Goal: Entertainment & Leisure: Consume media (video, audio)

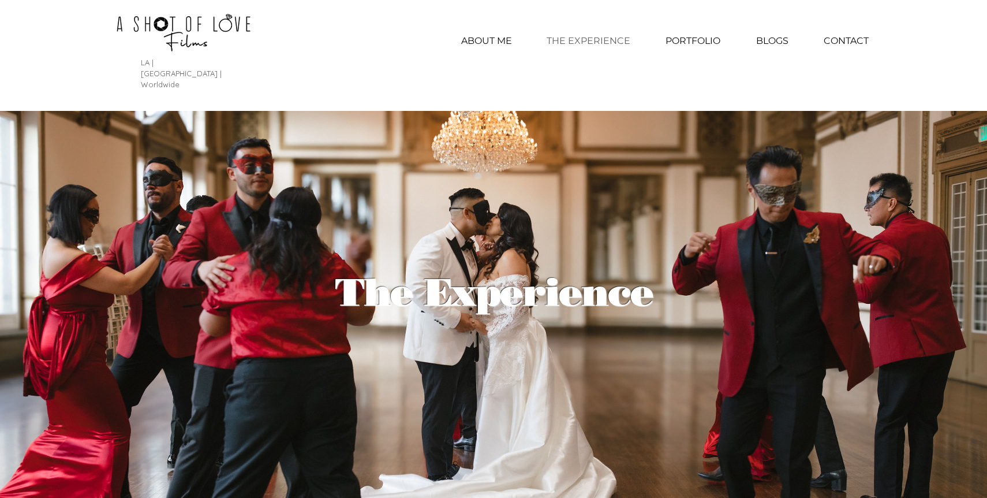
click at [604, 40] on p "THE EXPERIENCE" at bounding box center [588, 41] width 95 height 29
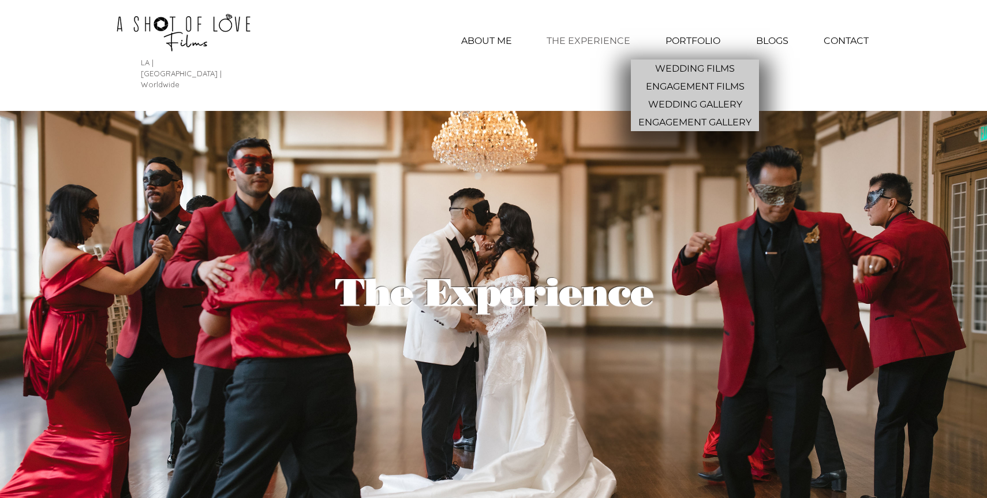
click at [709, 37] on p "PORTFOLIO" at bounding box center [693, 41] width 66 height 29
click at [711, 65] on p "WEDDING FILMS" at bounding box center [695, 68] width 89 height 18
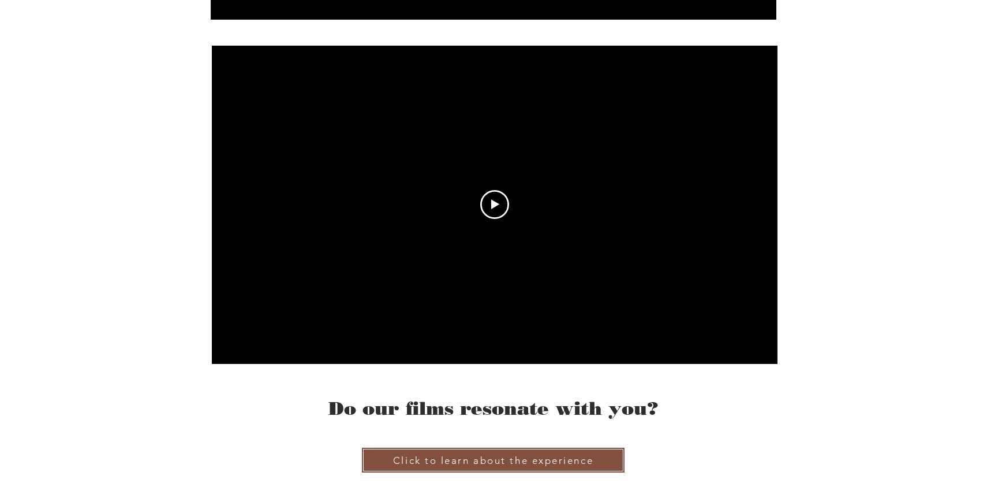
scroll to position [3536, 0]
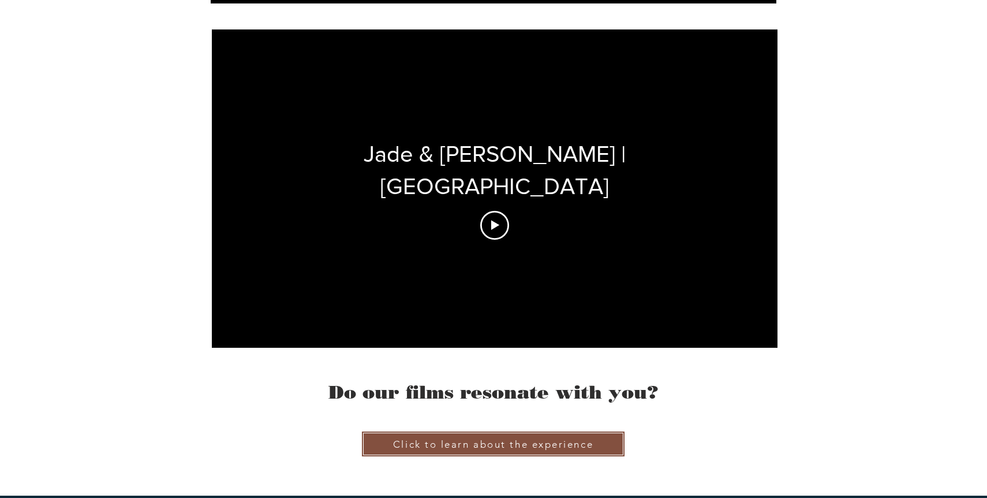
click at [486, 212] on div "Jade & Taylor | Lakeview Hills Clubhouse" at bounding box center [495, 188] width 566 height 318
click at [487, 211] on icon "Play video" at bounding box center [494, 225] width 29 height 29
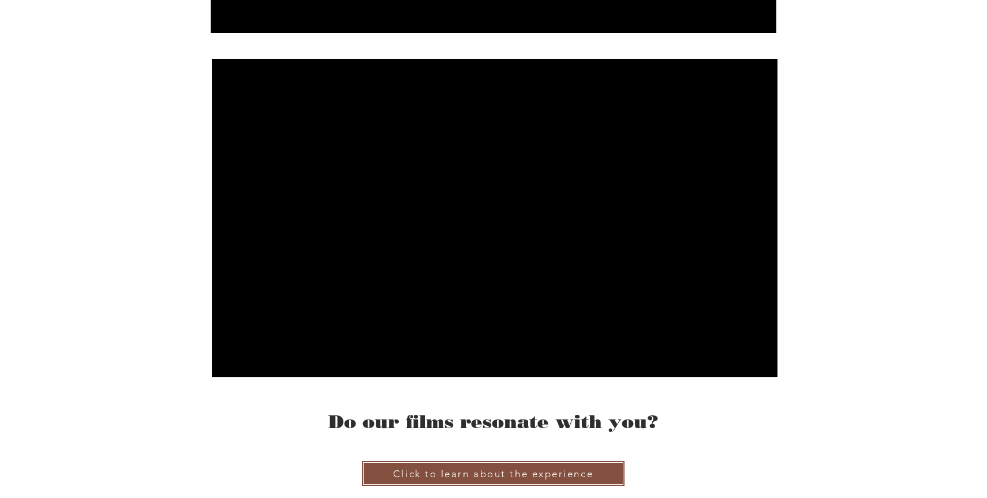
scroll to position [3484, 0]
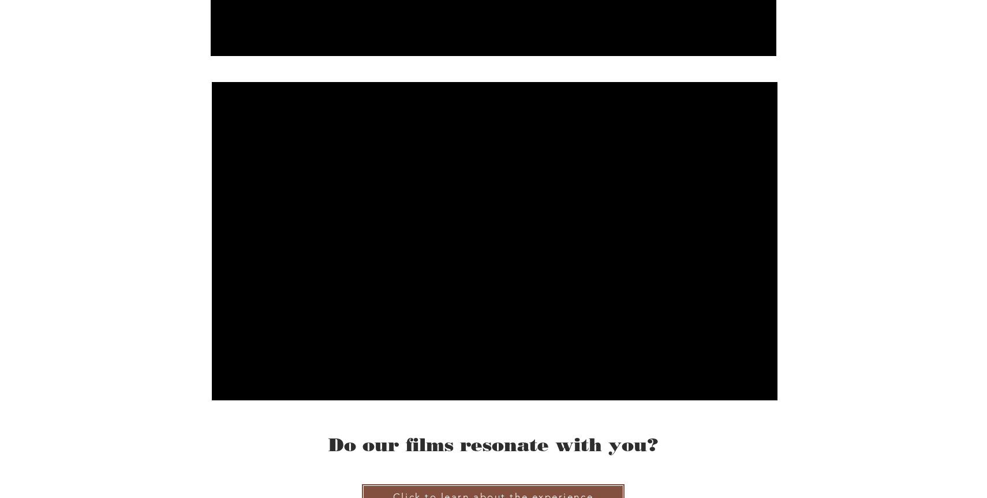
click at [556, 300] on div at bounding box center [495, 241] width 566 height 318
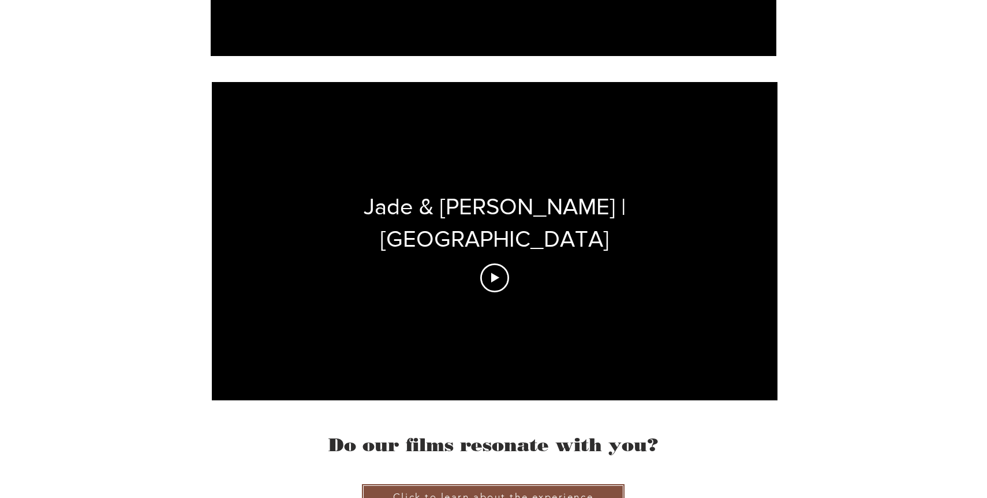
click at [508, 275] on div "Jade & Taylor | Lakeview Hills Clubhouse" at bounding box center [495, 241] width 566 height 318
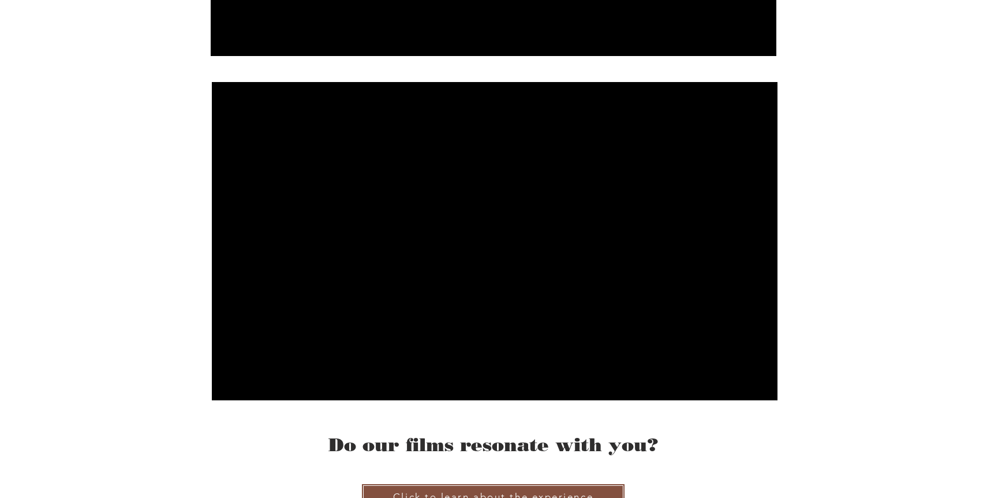
click at [731, 278] on div at bounding box center [495, 241] width 566 height 318
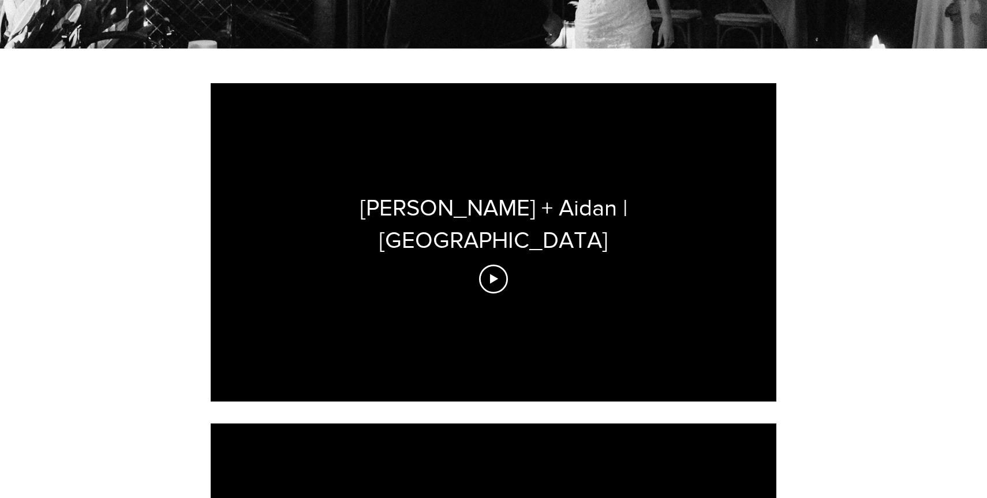
scroll to position [417, 0]
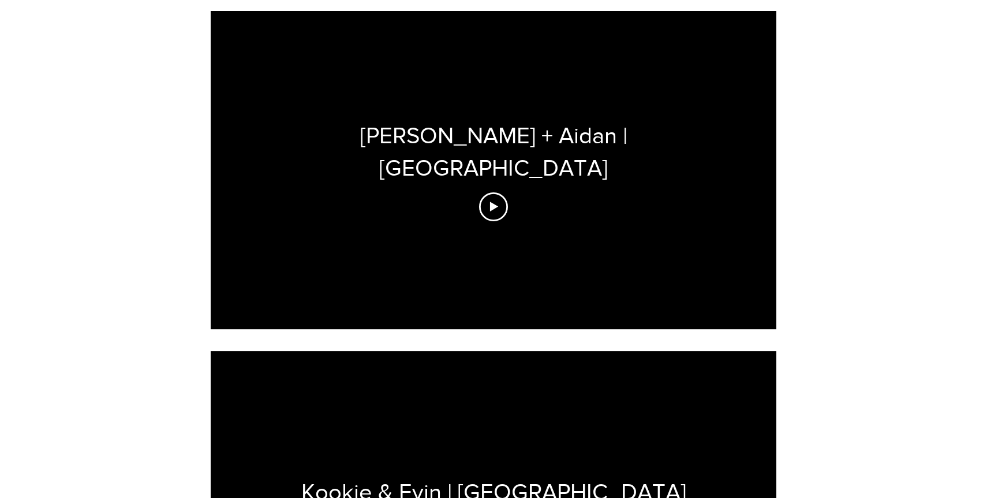
click at [505, 185] on div "Racheal + Aidan | Castle Green" at bounding box center [494, 170] width 566 height 318
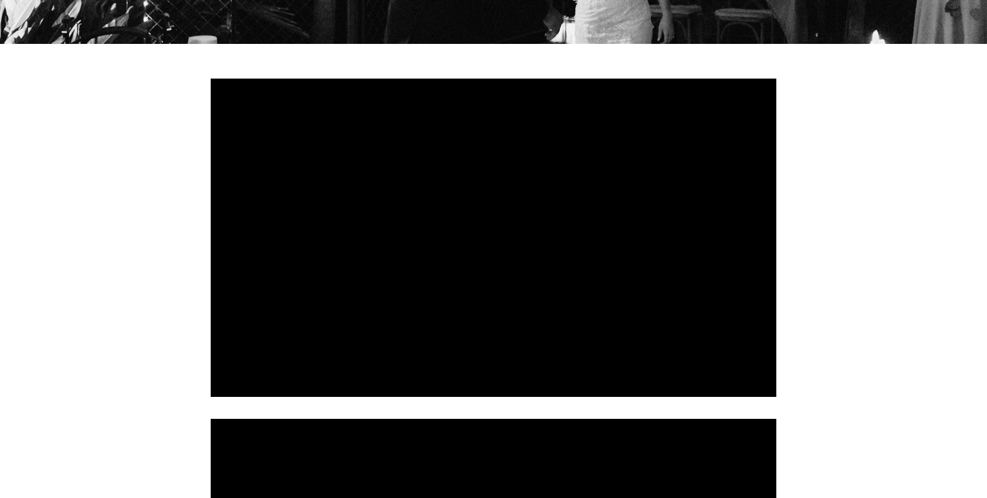
scroll to position [350, 0]
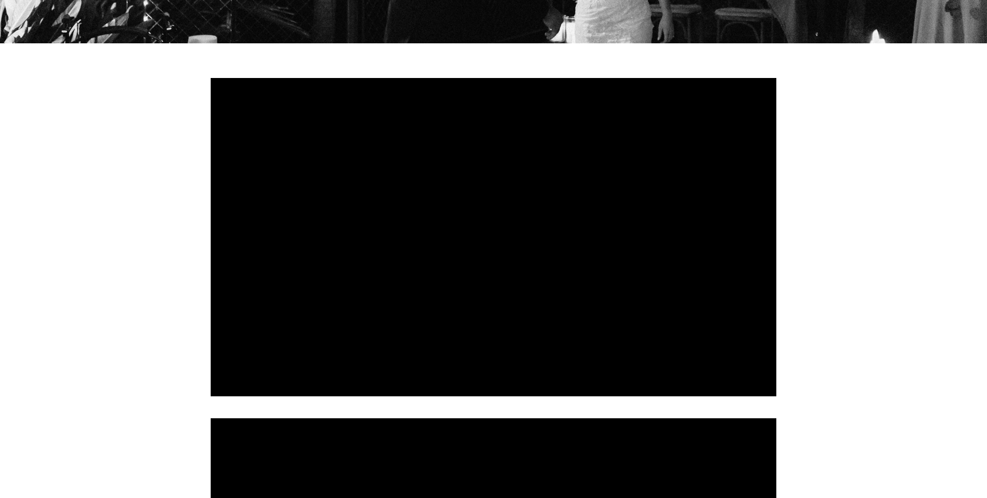
click at [477, 252] on div at bounding box center [494, 237] width 566 height 318
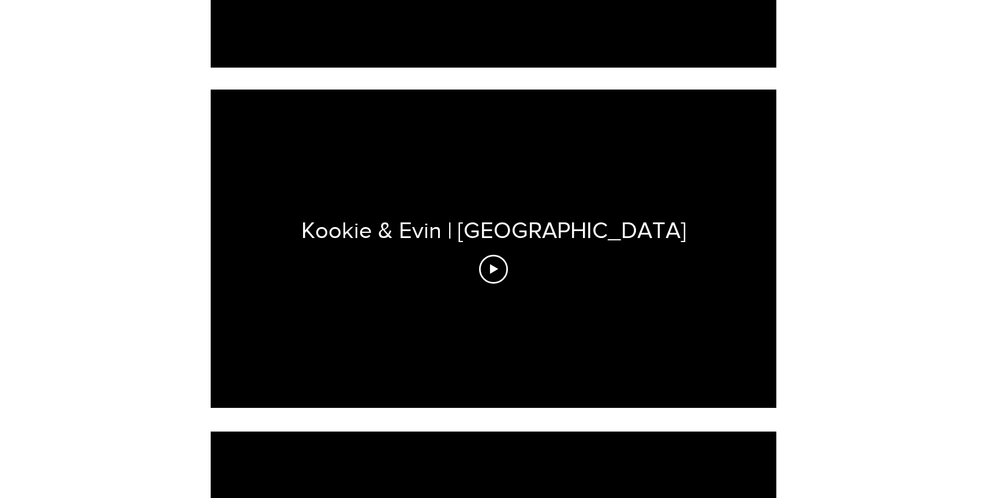
scroll to position [700, 0]
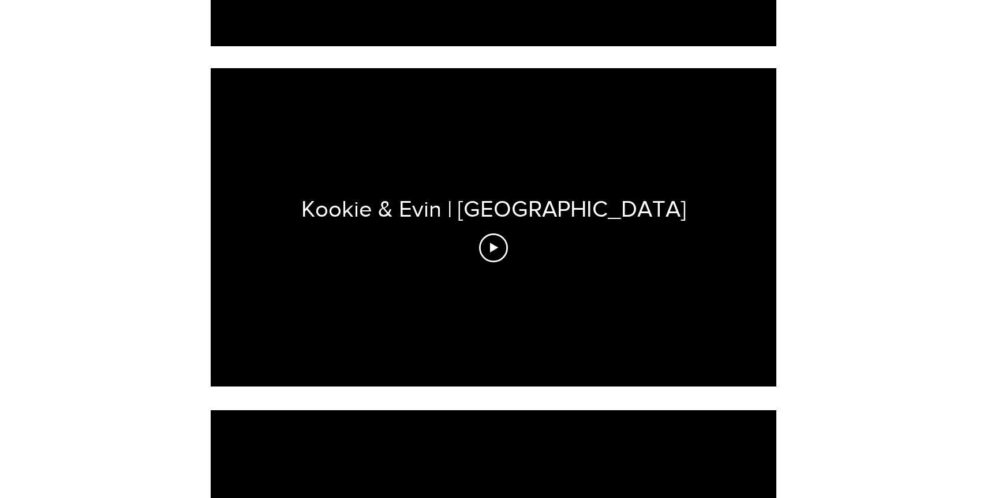
click at [518, 236] on div "Kookie & Evin | Sterling Hills" at bounding box center [494, 227] width 566 height 318
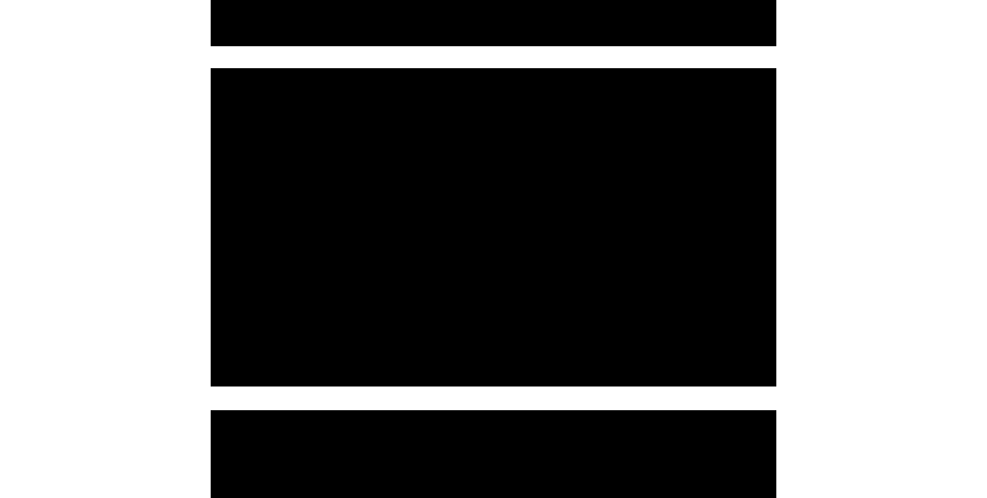
click at [588, 299] on div at bounding box center [494, 227] width 566 height 318
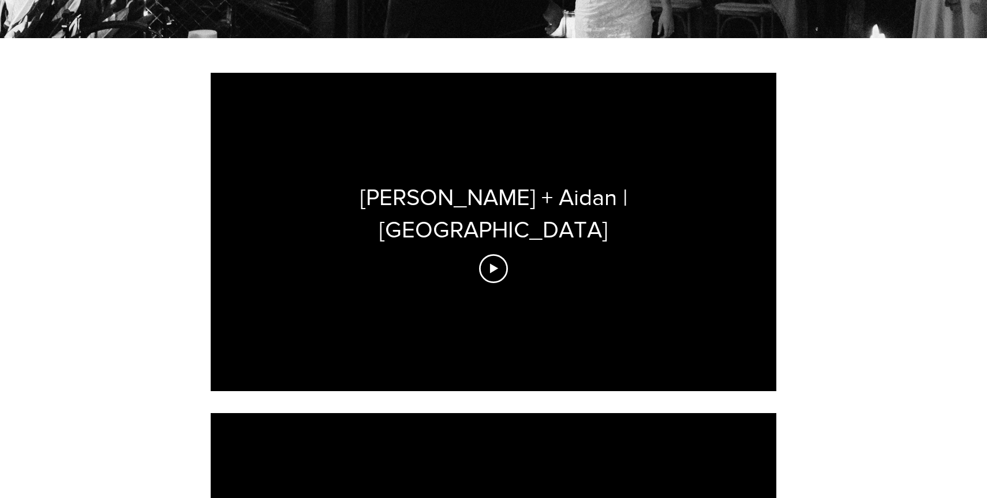
scroll to position [0, 0]
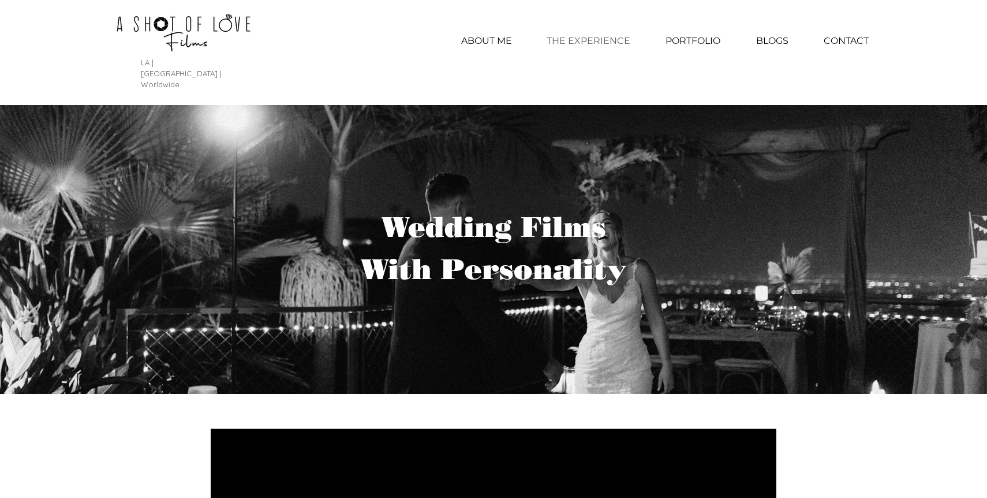
click at [582, 44] on p "THE EXPERIENCE" at bounding box center [588, 41] width 95 height 29
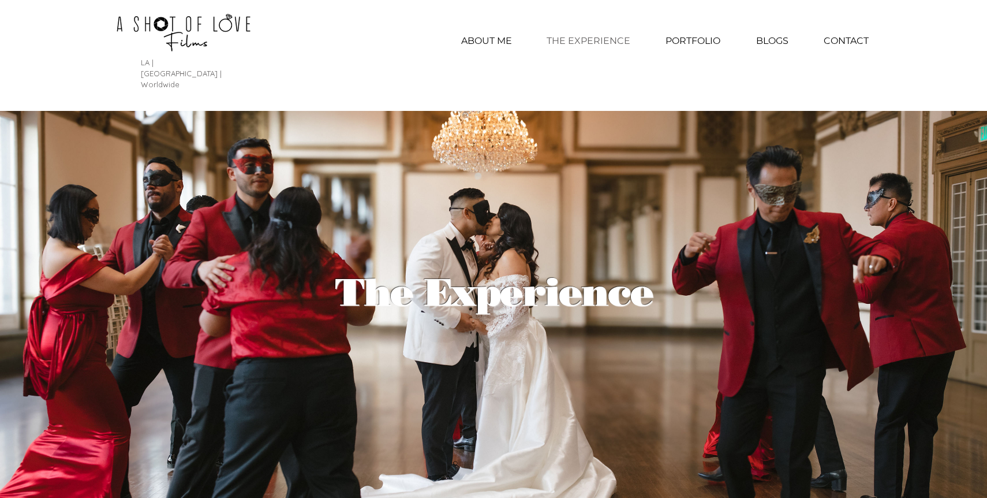
click at [415, 60] on div "LA | Seattle | Worldwide ABOUT ME THE EXPERIENCE PORTFOLIO WEDDING FILMS ENGAGE…" at bounding box center [493, 52] width 987 height 105
click at [349, 55] on div "LA | Seattle | Worldwide ABOUT ME THE EXPERIENCE PORTFOLIO WEDDING FILMS ENGAGE…" at bounding box center [493, 52] width 987 height 105
